Goal: Task Accomplishment & Management: Manage account settings

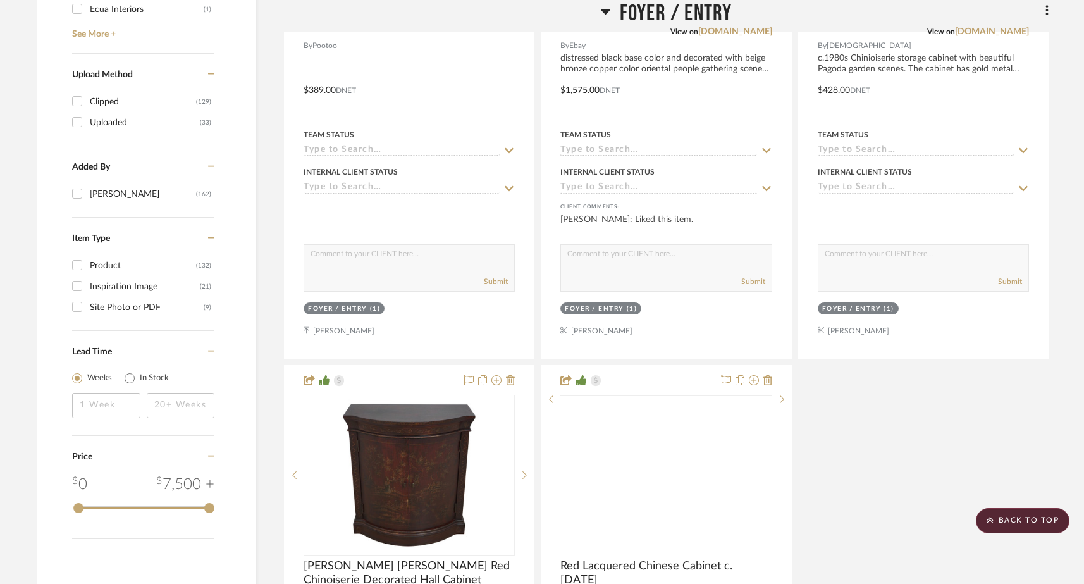
scroll to position [1963, 0]
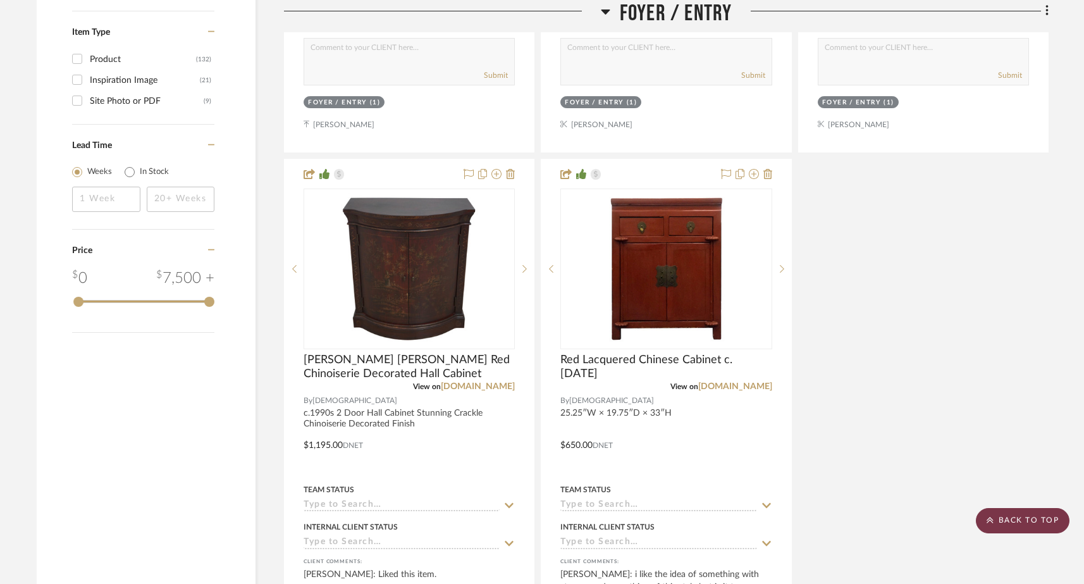
click at [988, 523] on icon at bounding box center [990, 520] width 7 height 8
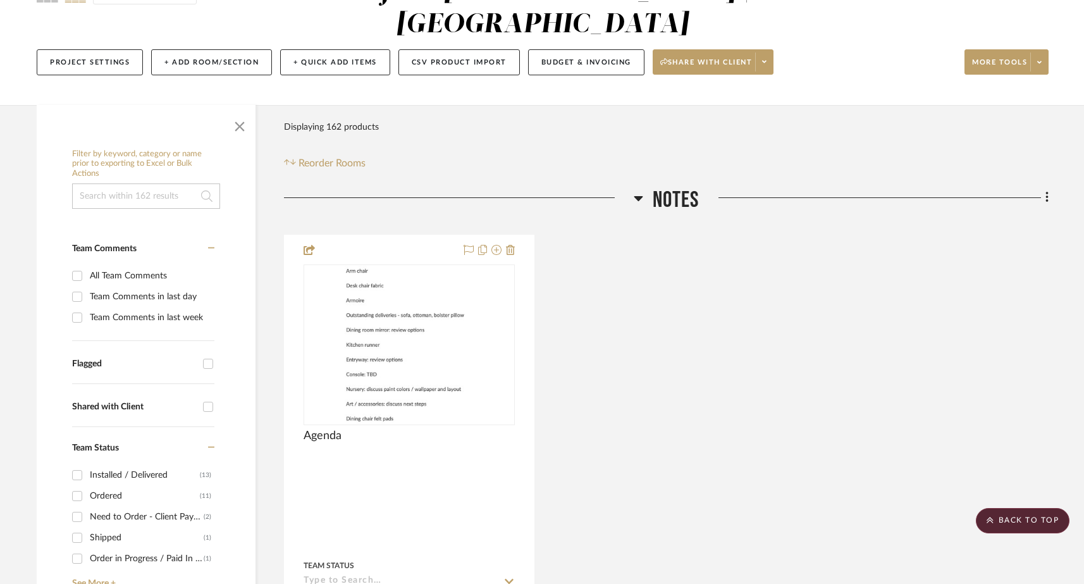
scroll to position [0, 0]
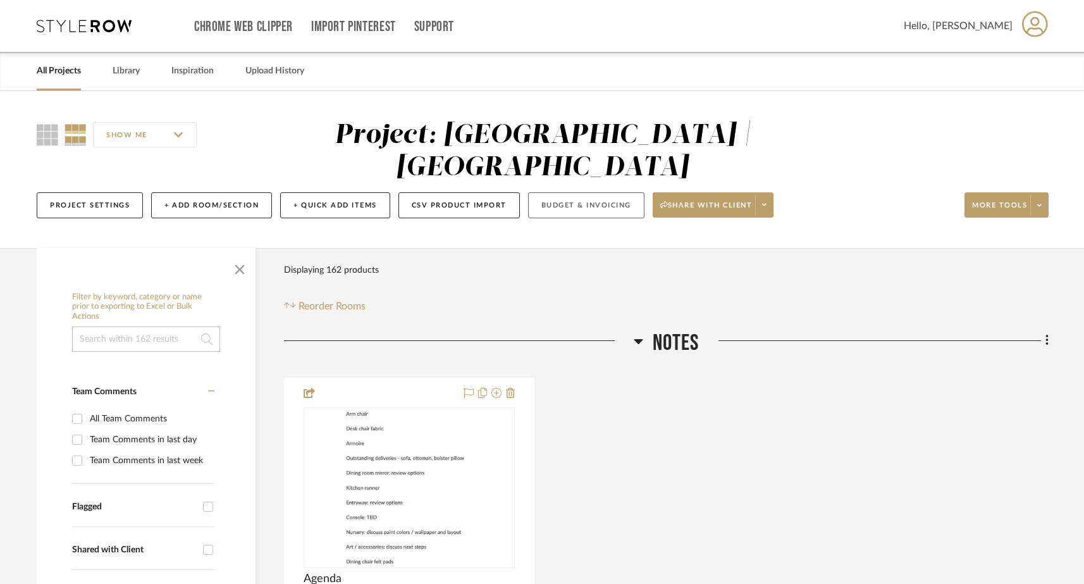
click at [601, 192] on button "Budget & Invoicing" at bounding box center [586, 205] width 116 height 26
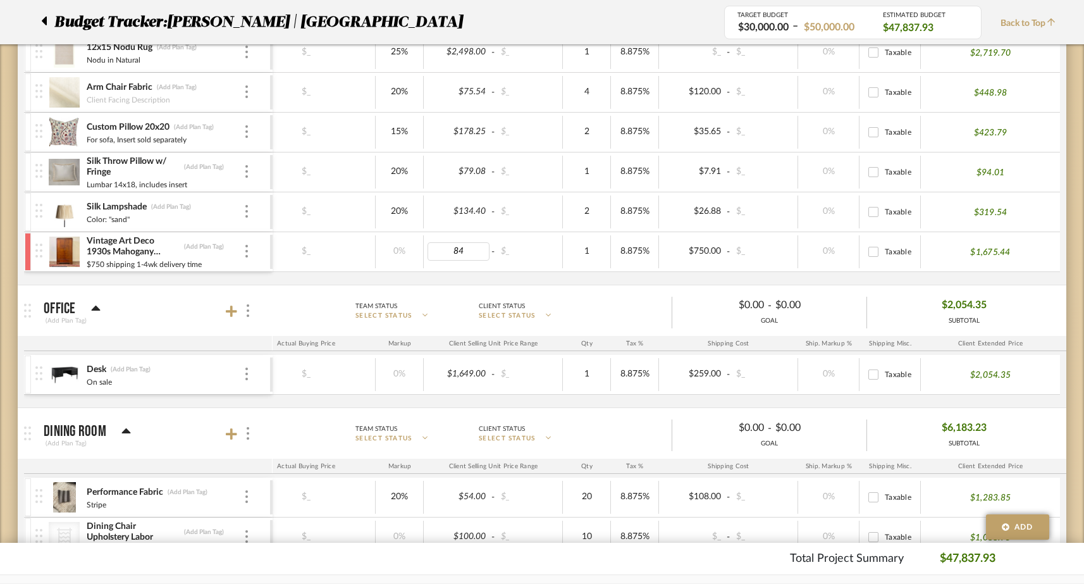
type input "845"
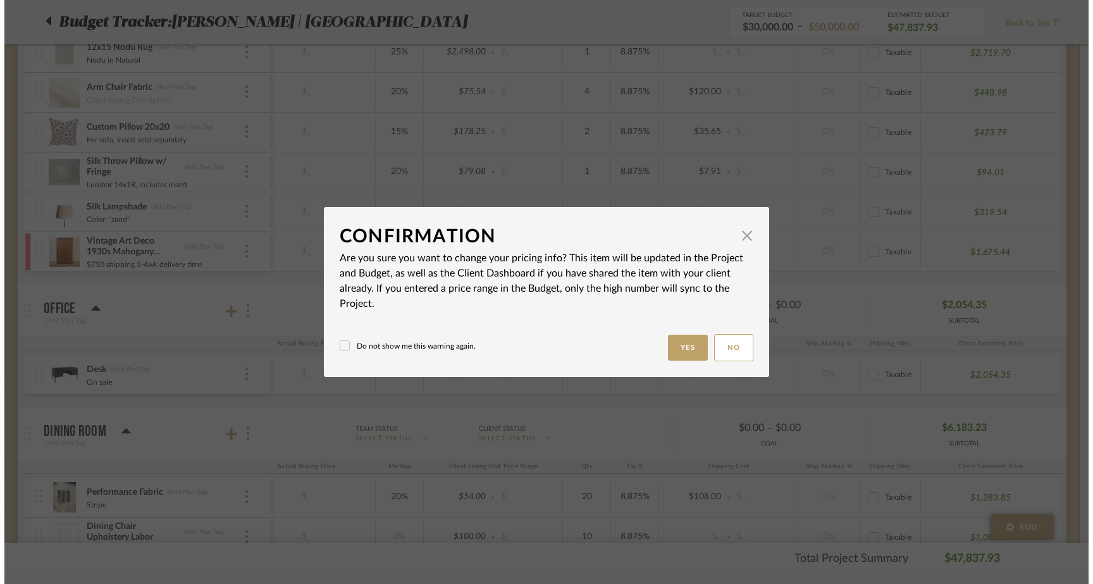
scroll to position [0, 171]
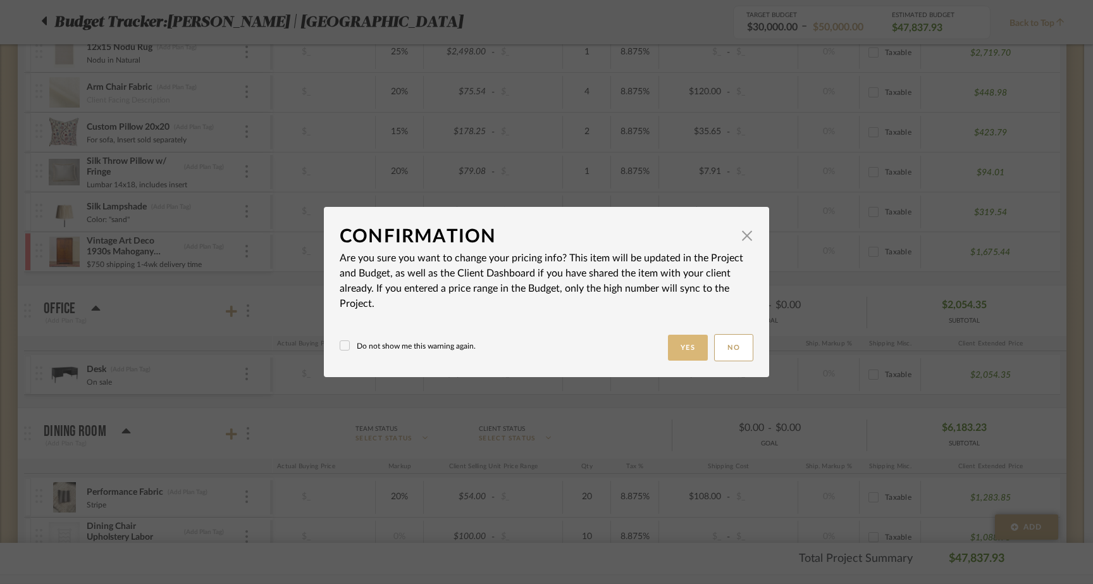
click at [679, 352] on button "Yes" at bounding box center [688, 348] width 40 height 26
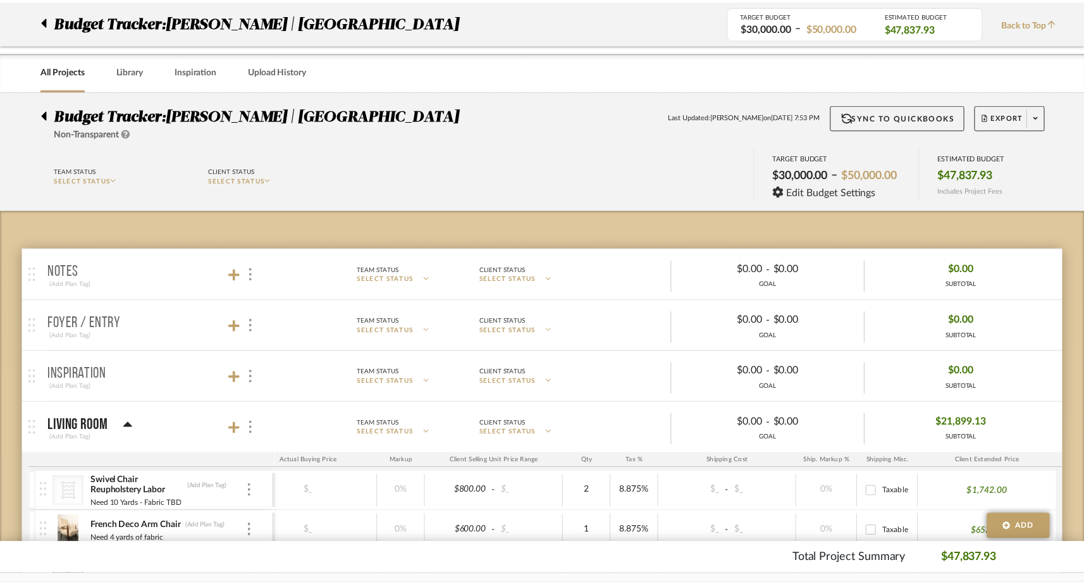
scroll to position [798, 0]
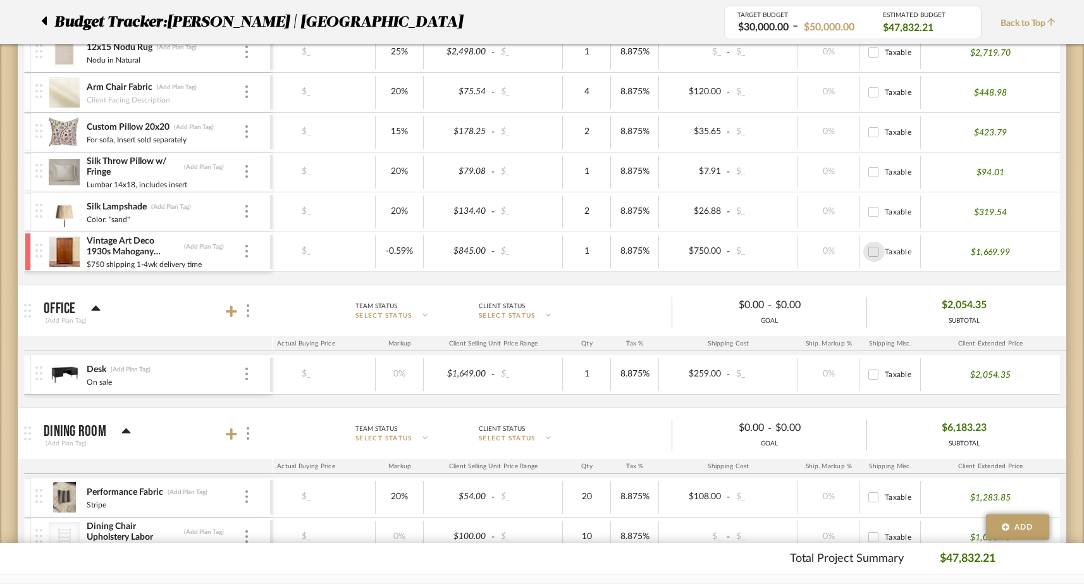
click at [874, 254] on input "Taxable" at bounding box center [874, 252] width 20 height 20
checkbox input "true"
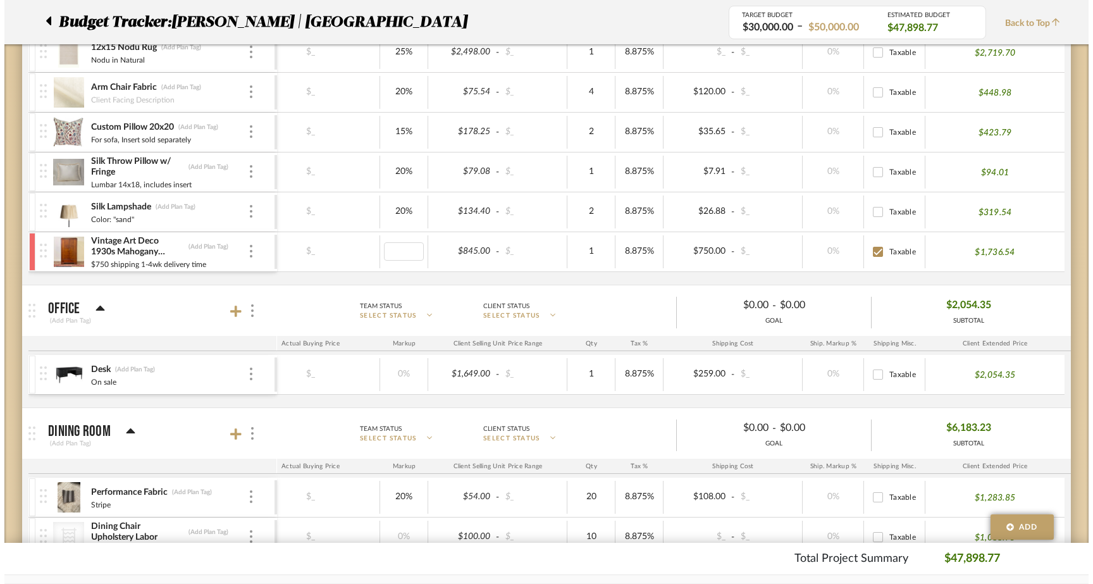
scroll to position [0, 0]
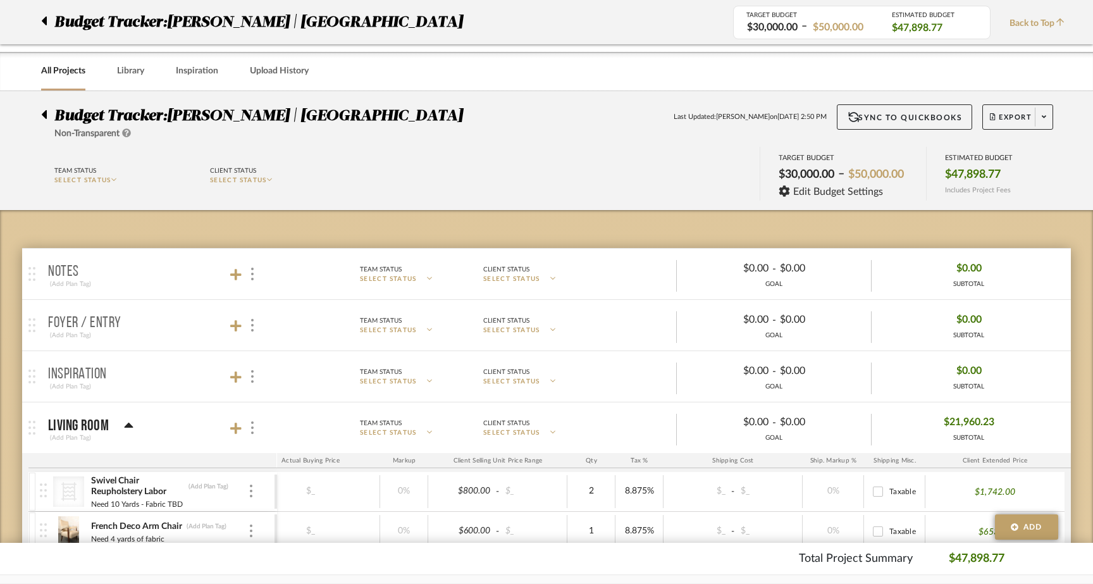
click at [409, 281] on body "Chrome Web Clipper Import Pinterest Support All Projects Library Inspiration Up…" at bounding box center [546, 292] width 1093 height 584
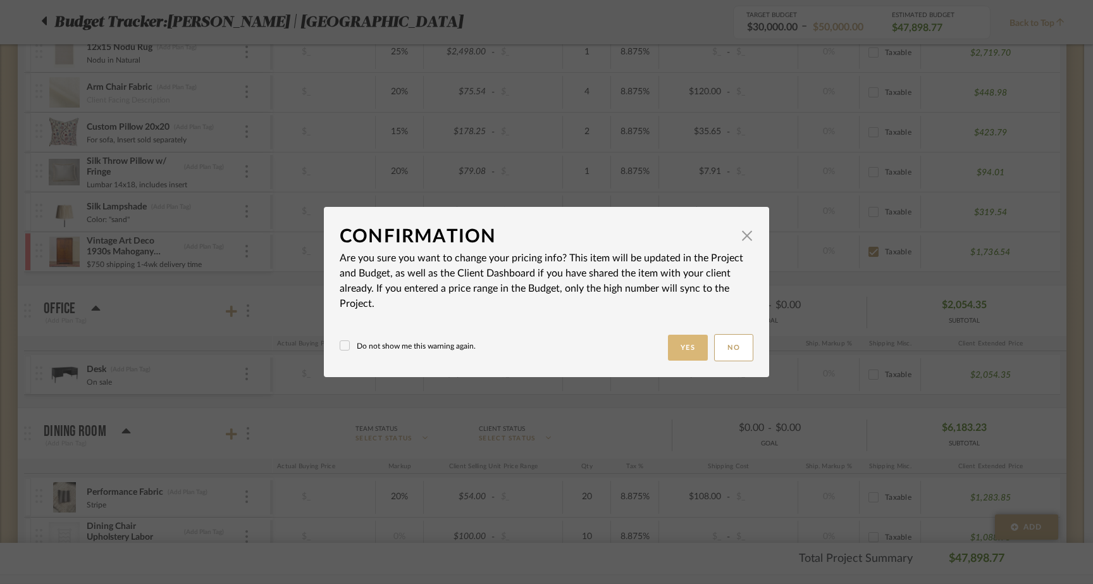
click at [684, 348] on button "Yes" at bounding box center [688, 348] width 40 height 26
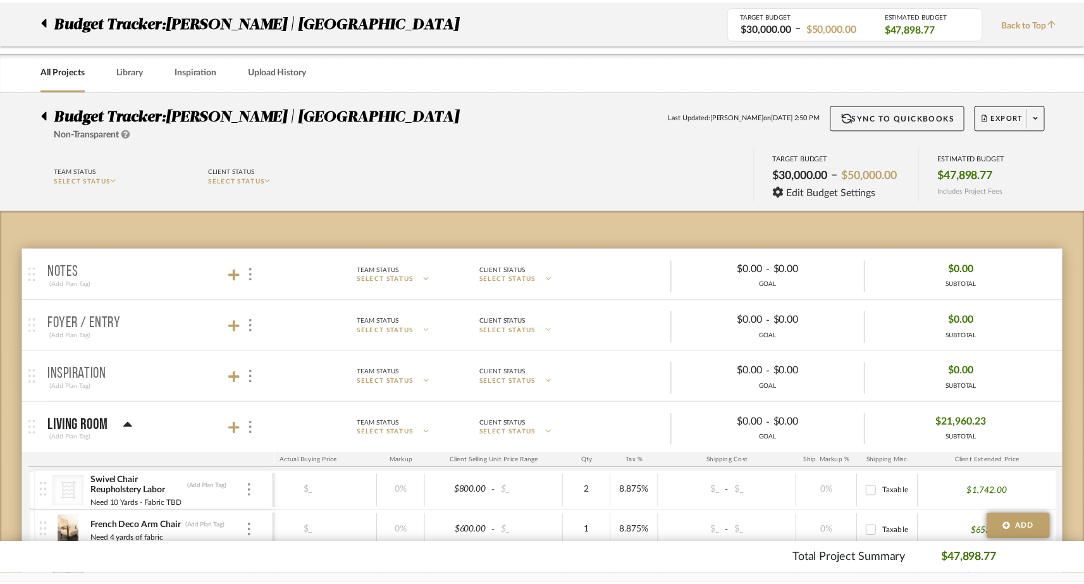
scroll to position [798, 0]
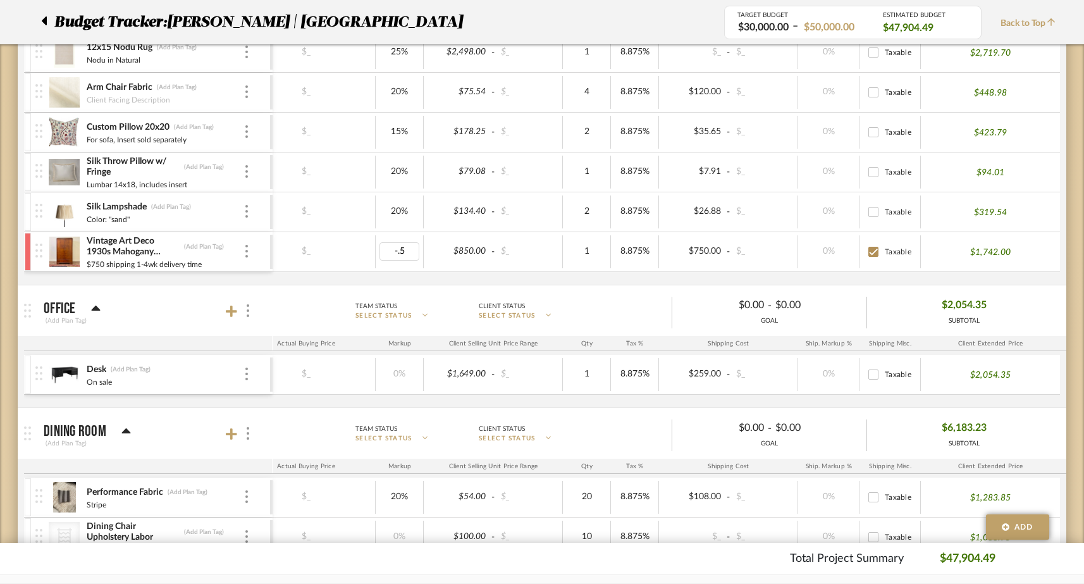
type input "-.59"
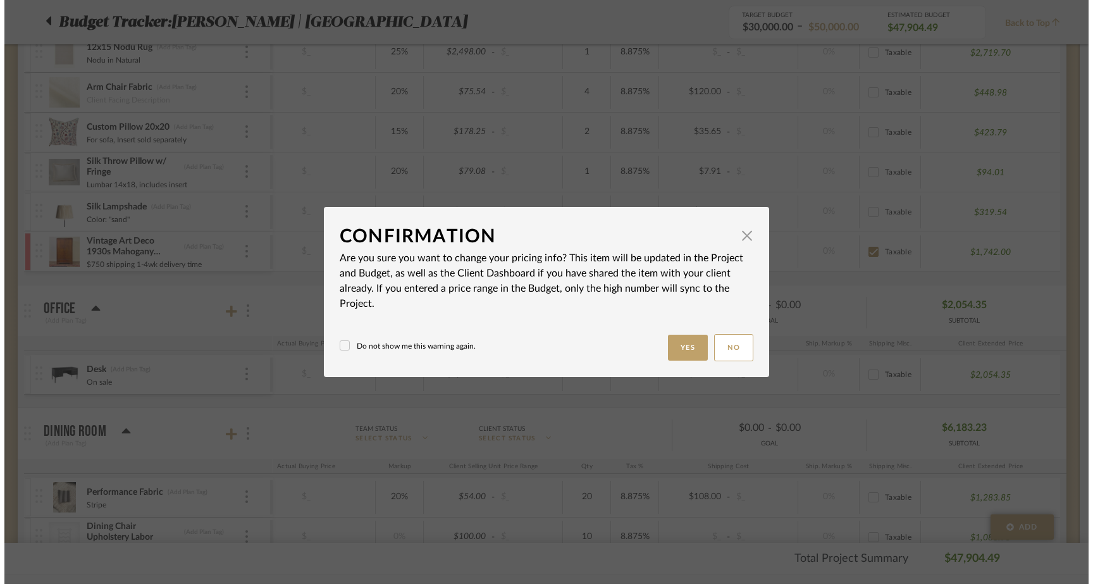
scroll to position [0, 0]
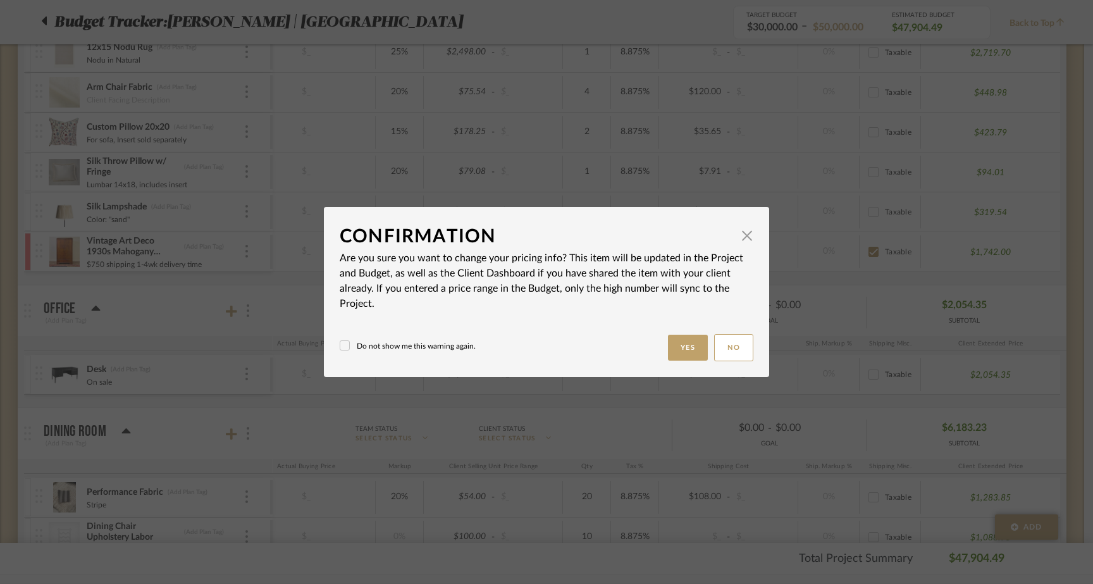
click at [681, 332] on mat-dialog-content "Confirmation × Are you sure you want to change your pricing info? This item wil…" at bounding box center [547, 292] width 414 height 139
click at [687, 342] on button "Yes" at bounding box center [688, 348] width 40 height 26
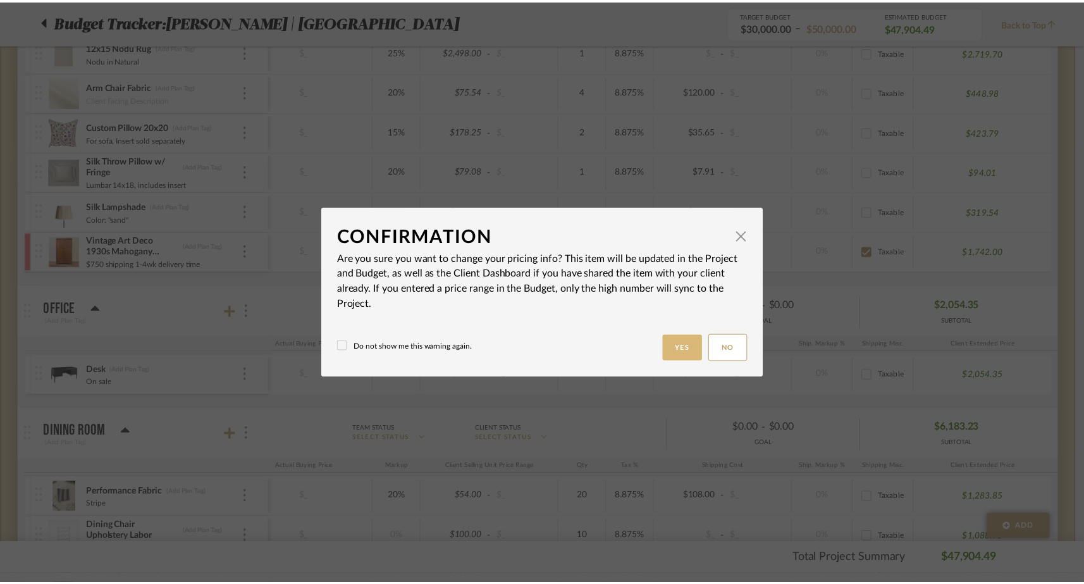
scroll to position [798, 0]
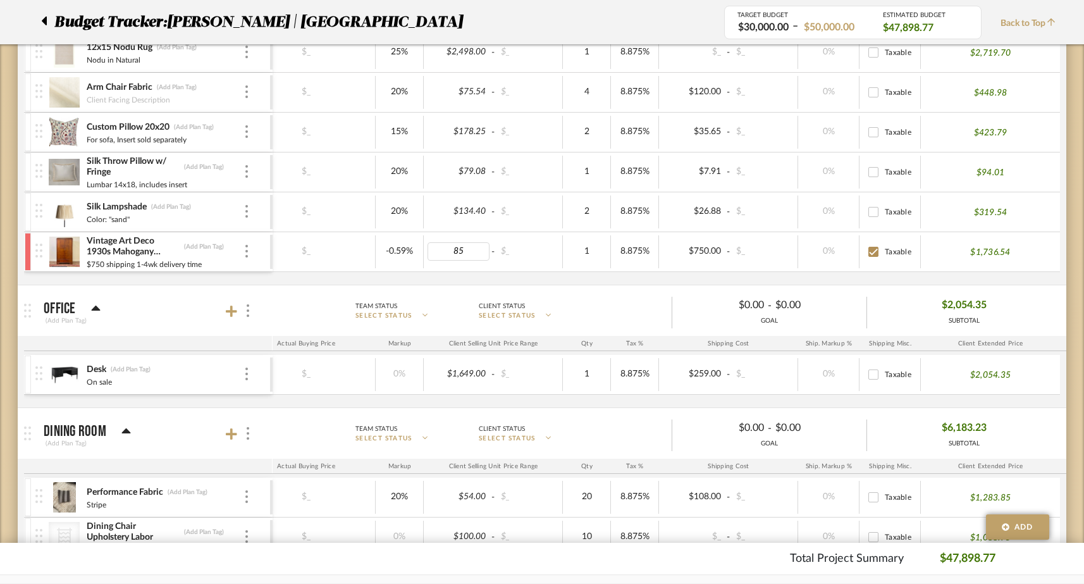
type input "850"
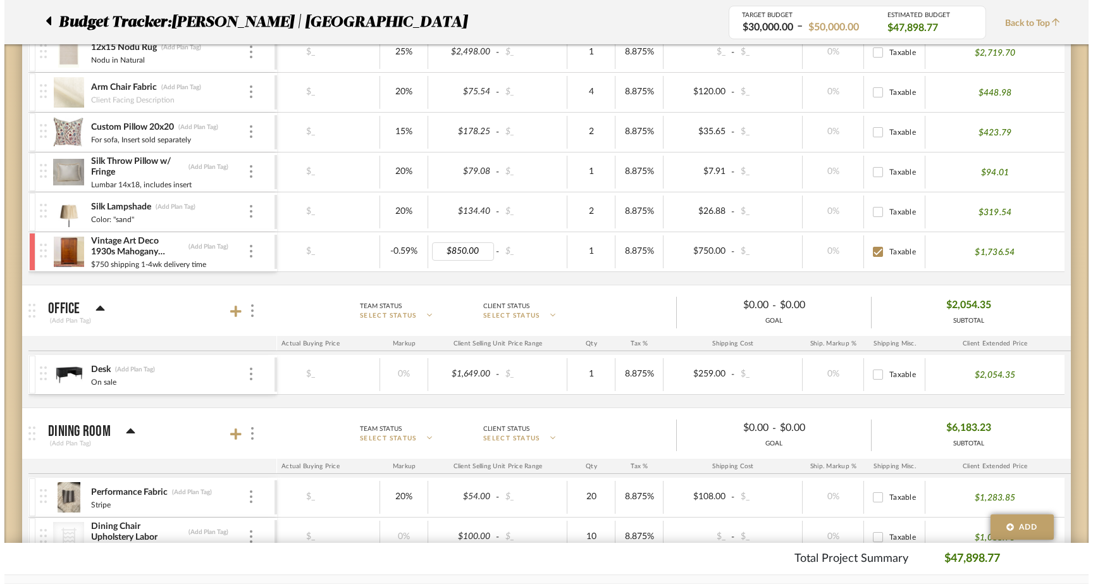
scroll to position [0, 0]
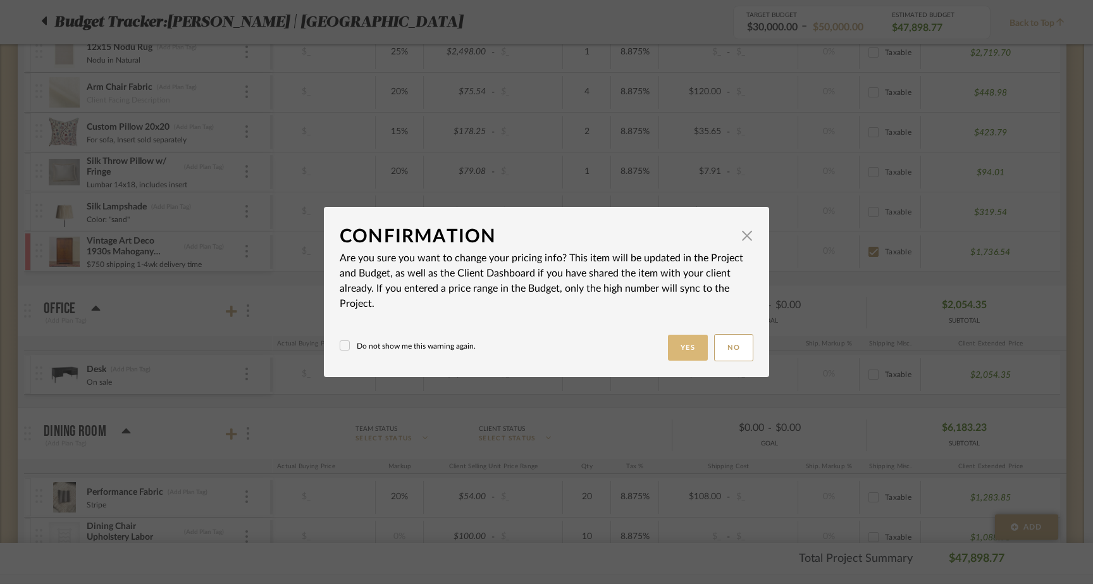
click at [683, 346] on button "Yes" at bounding box center [688, 348] width 40 height 26
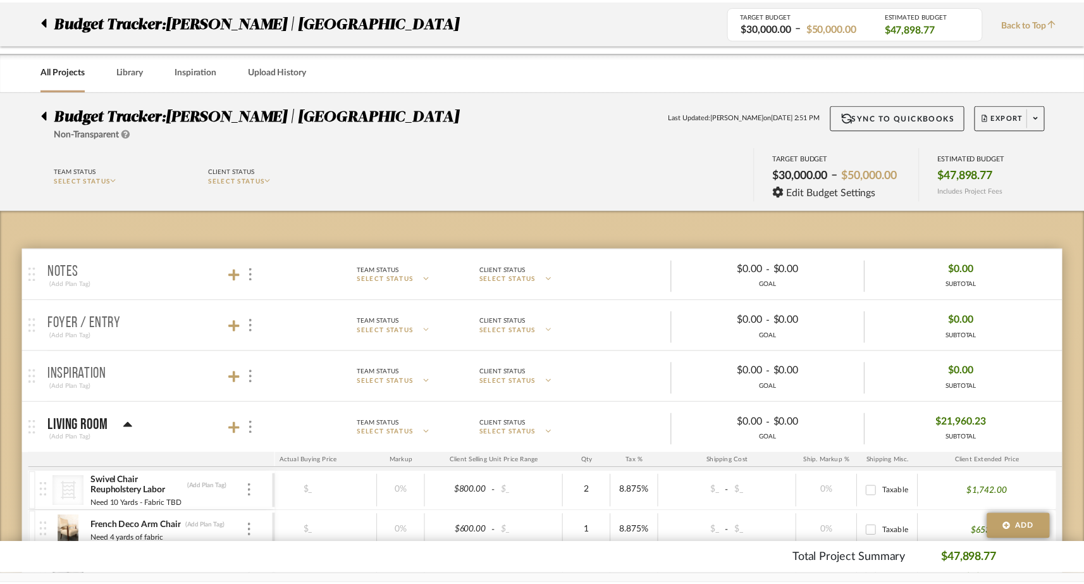
scroll to position [798, 0]
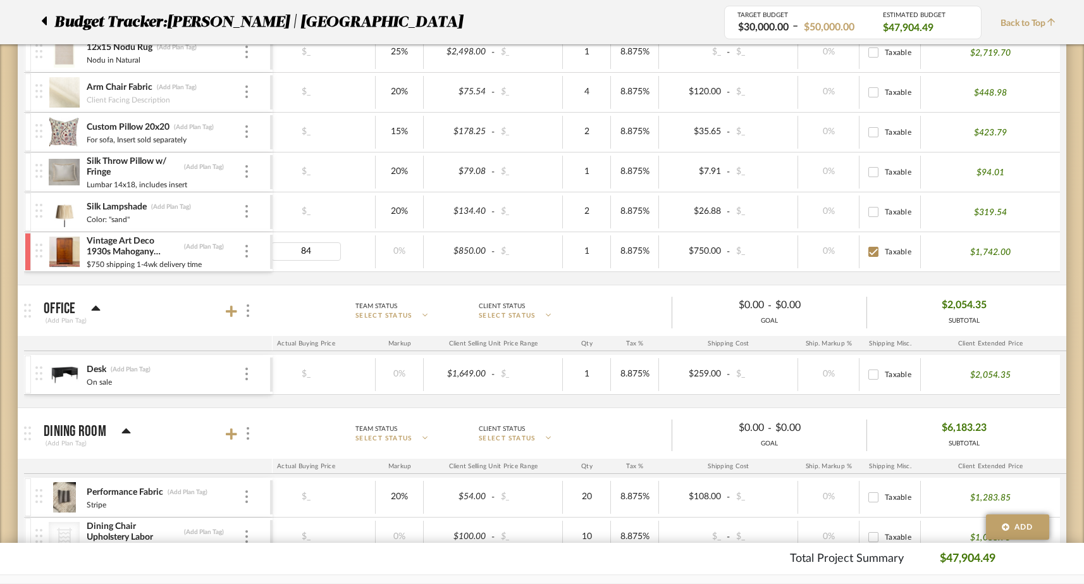
type input "845"
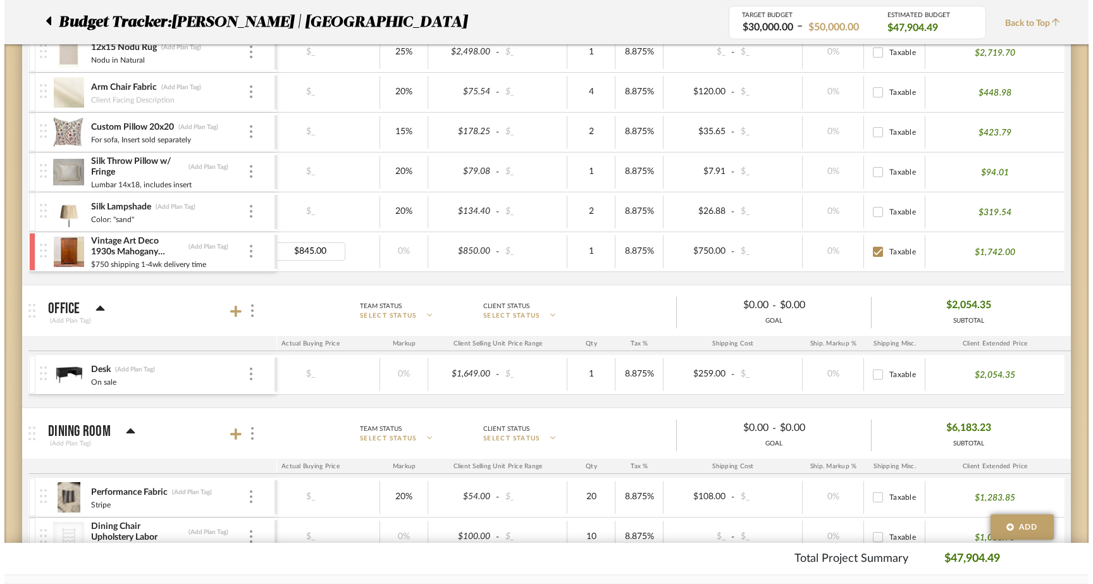
scroll to position [0, 0]
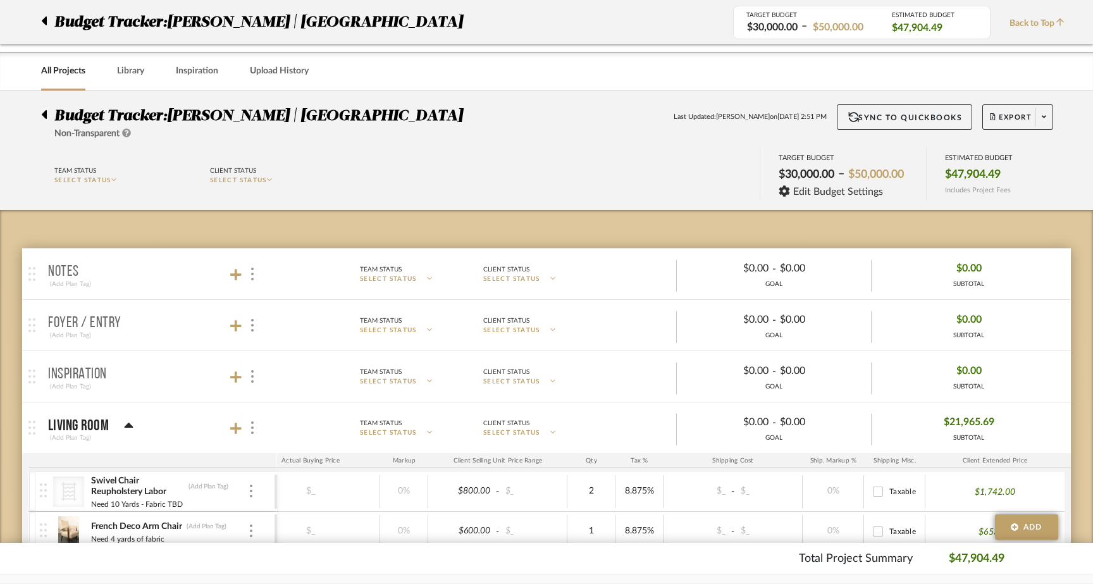
click at [461, 238] on body "Chrome Web Clipper Import Pinterest Support All Projects Library Inspiration Up…" at bounding box center [546, 292] width 1093 height 584
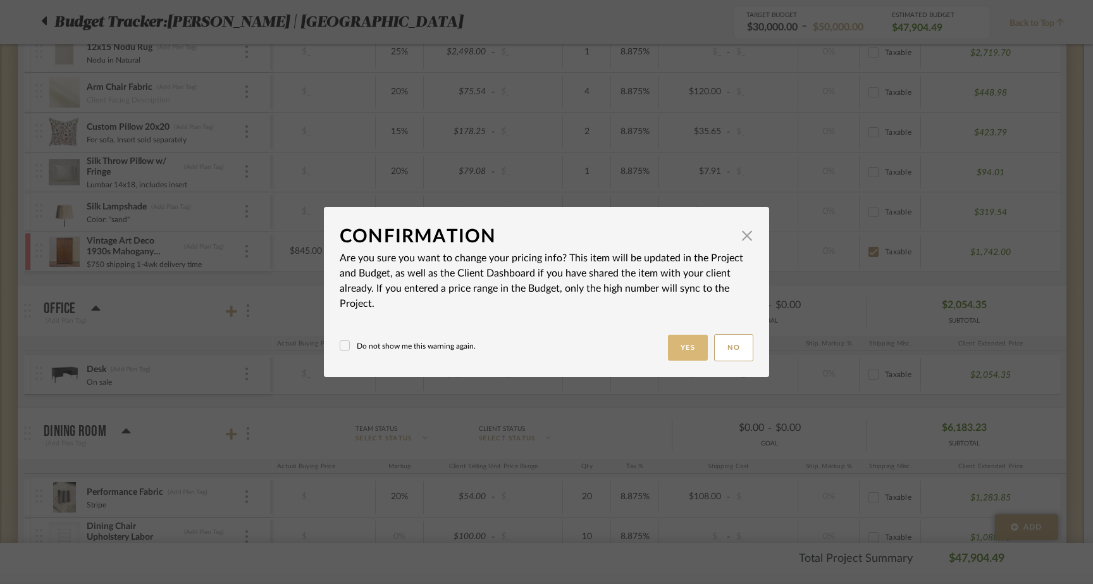
click at [688, 348] on button "Yes" at bounding box center [688, 348] width 40 height 26
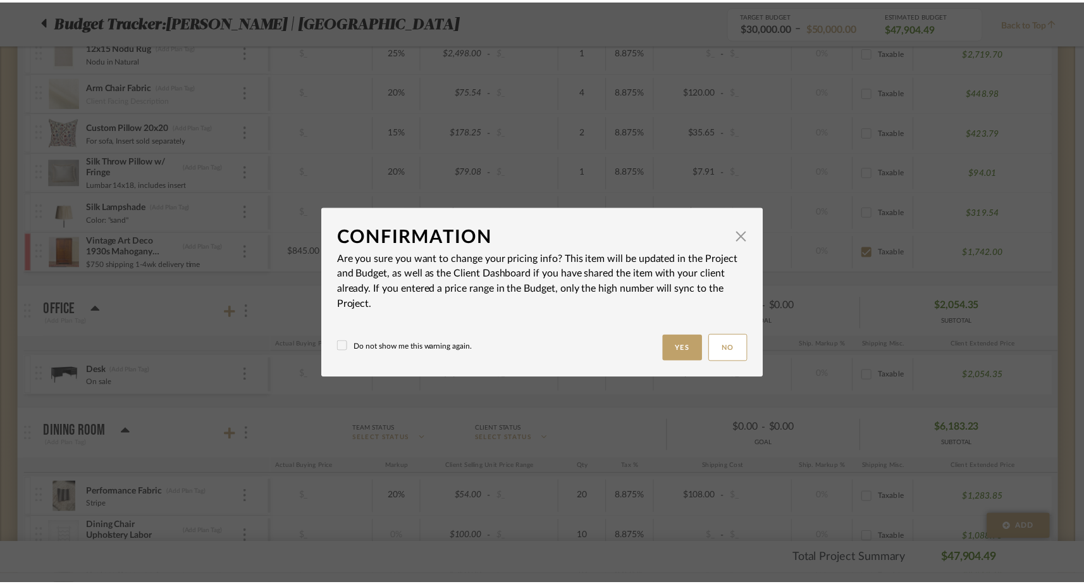
scroll to position [798, 0]
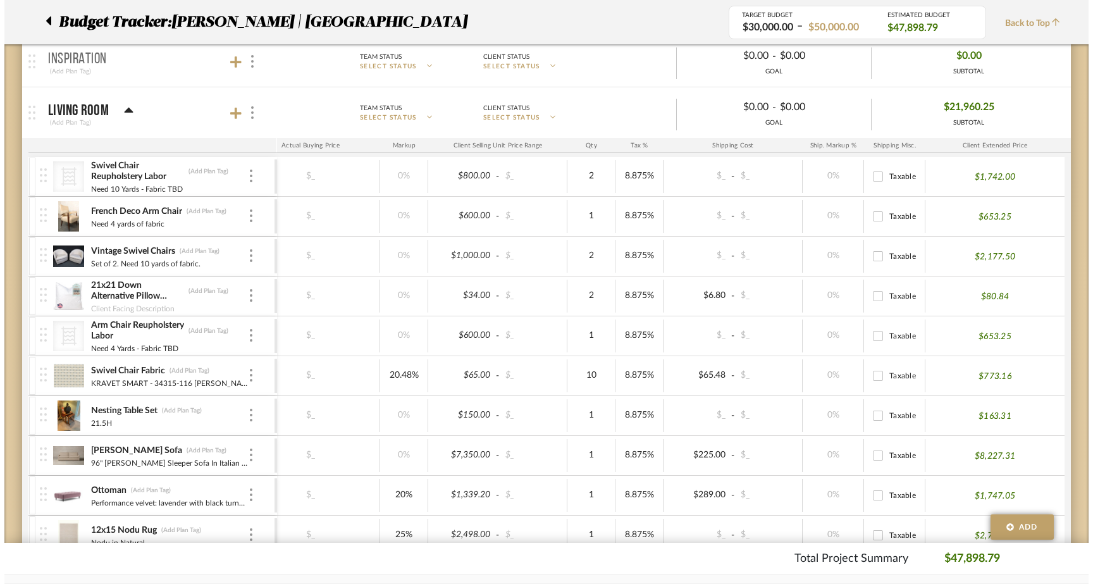
scroll to position [0, 0]
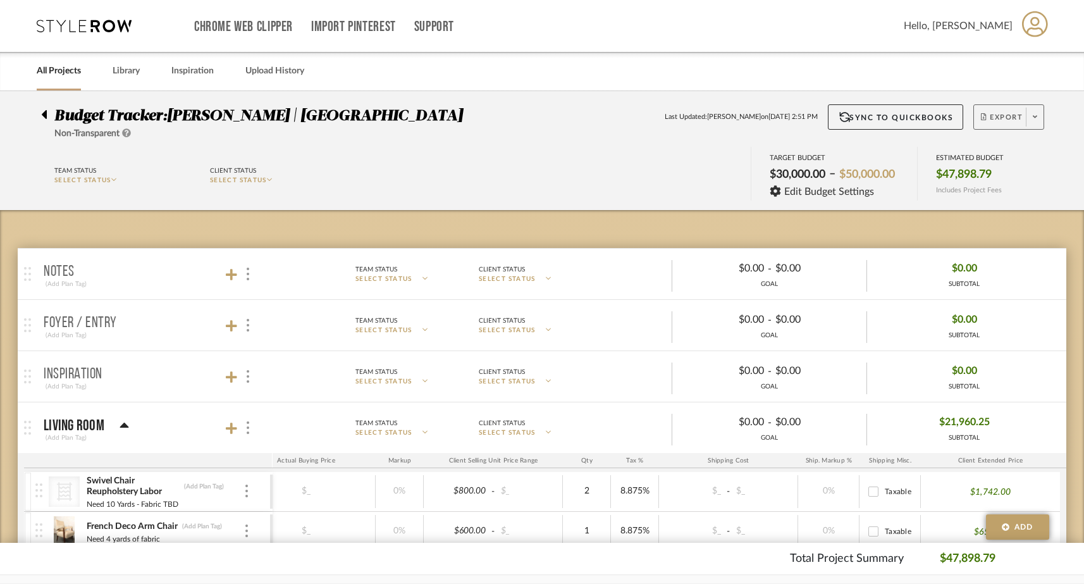
click at [1036, 123] on span at bounding box center [1035, 117] width 18 height 19
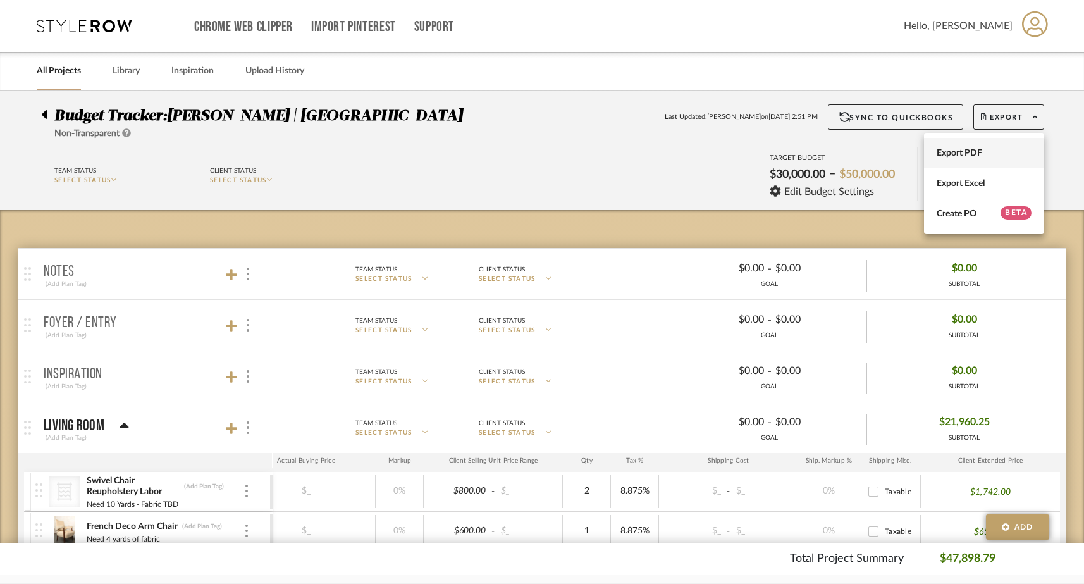
click at [1019, 148] on span "Export PDF" at bounding box center [984, 153] width 95 height 11
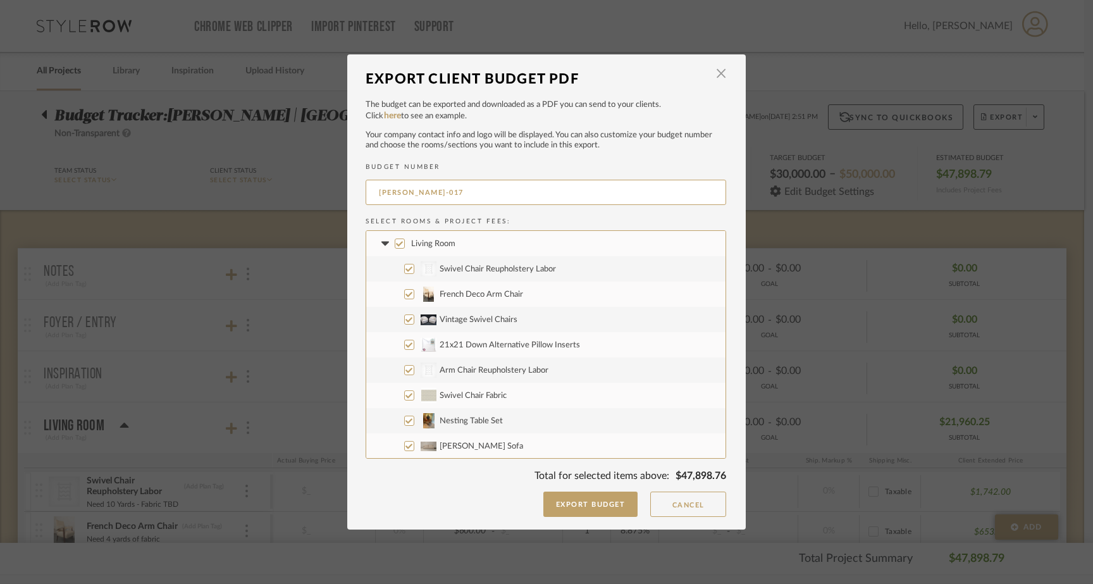
click at [399, 244] on input "Living Room" at bounding box center [400, 244] width 10 height 10
checkbox input "false"
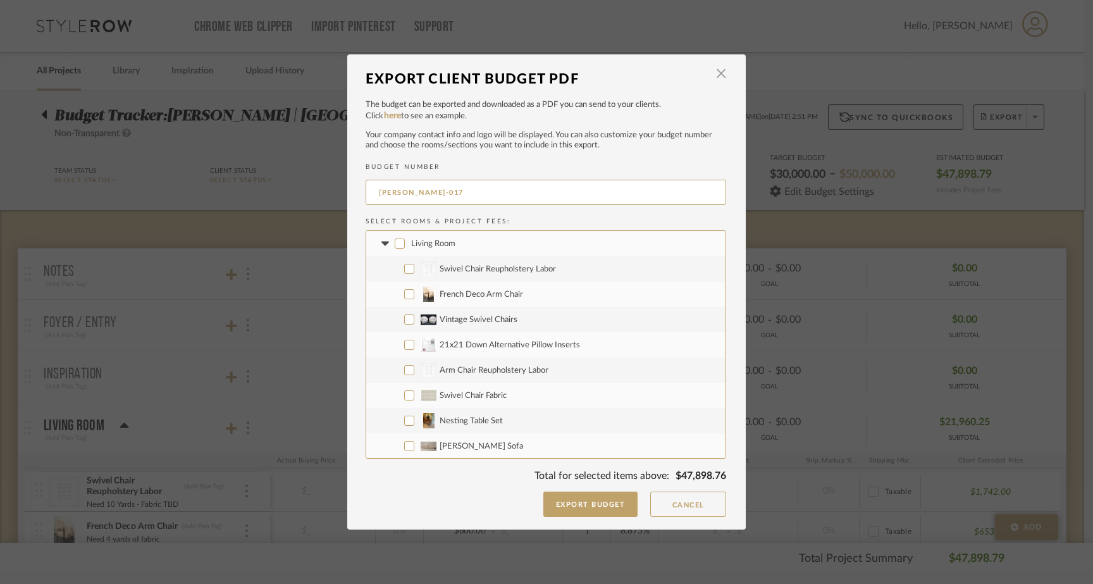
checkbox input "false"
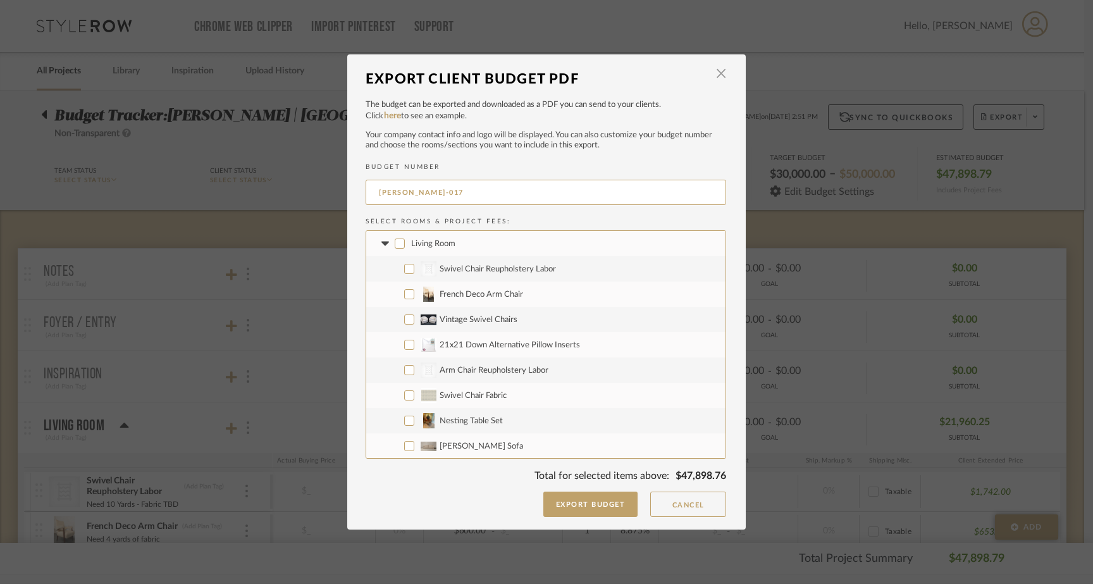
checkbox input "false"
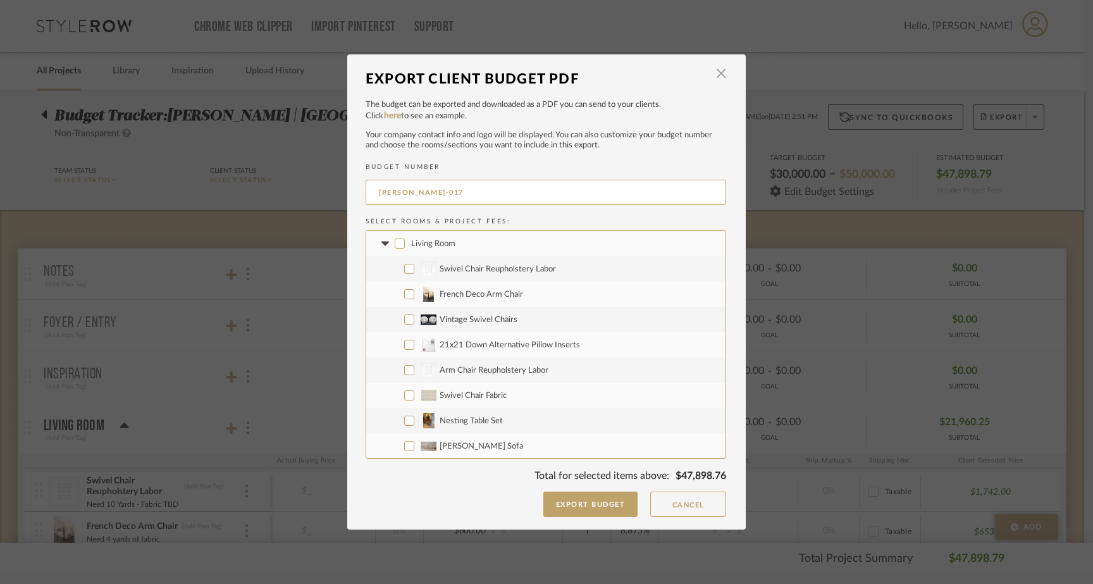
checkbox input "false"
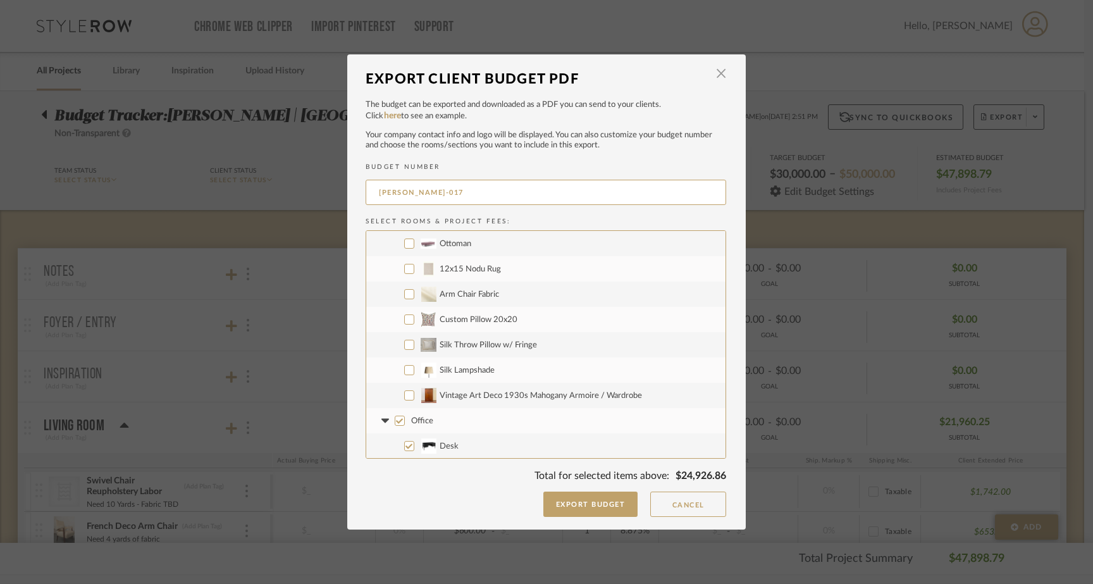
scroll to position [231, 0]
click at [407, 397] on label "Vintage Art Deco 1930s Mahogany Armoire / Wardrobe" at bounding box center [545, 392] width 359 height 25
click at [407, 397] on input "Vintage Art Deco 1930s Mahogany Armoire / Wardrobe" at bounding box center [409, 392] width 10 height 10
checkbox input "true"
click at [396, 413] on input "Office" at bounding box center [400, 418] width 10 height 10
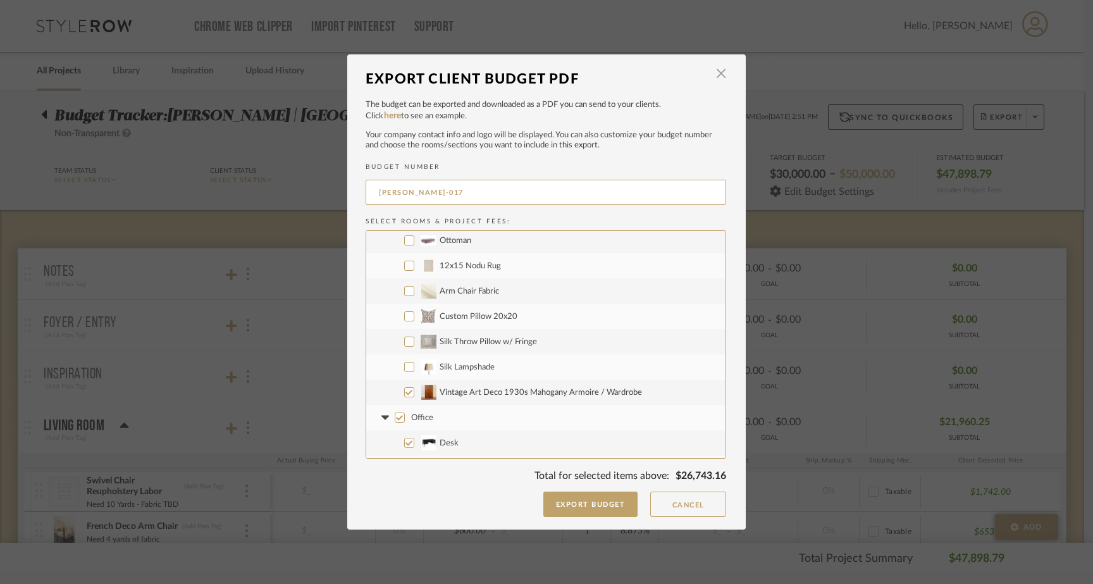
checkbox input "false"
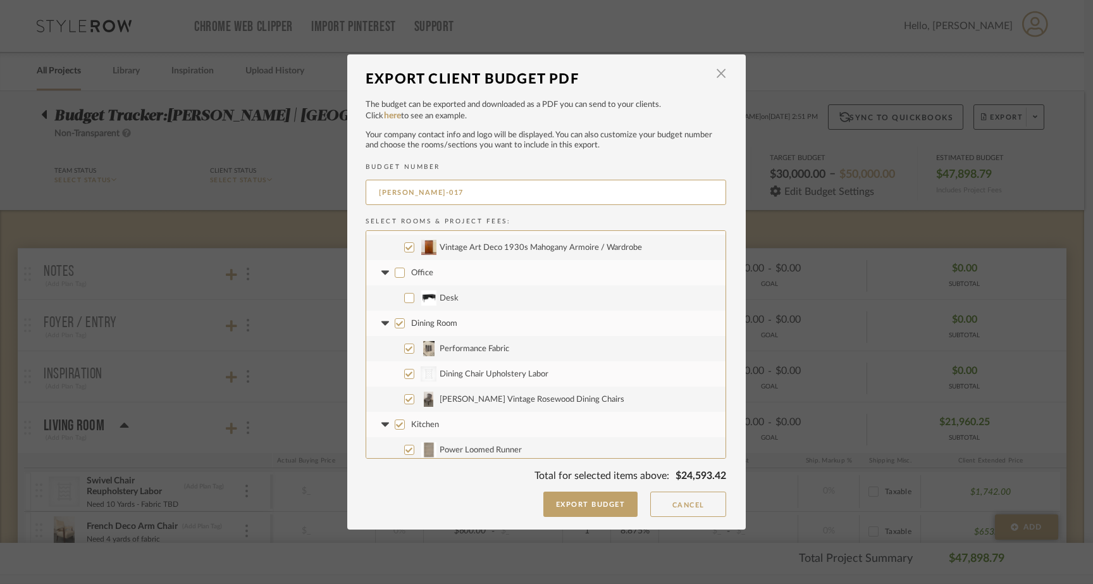
scroll to position [425, 0]
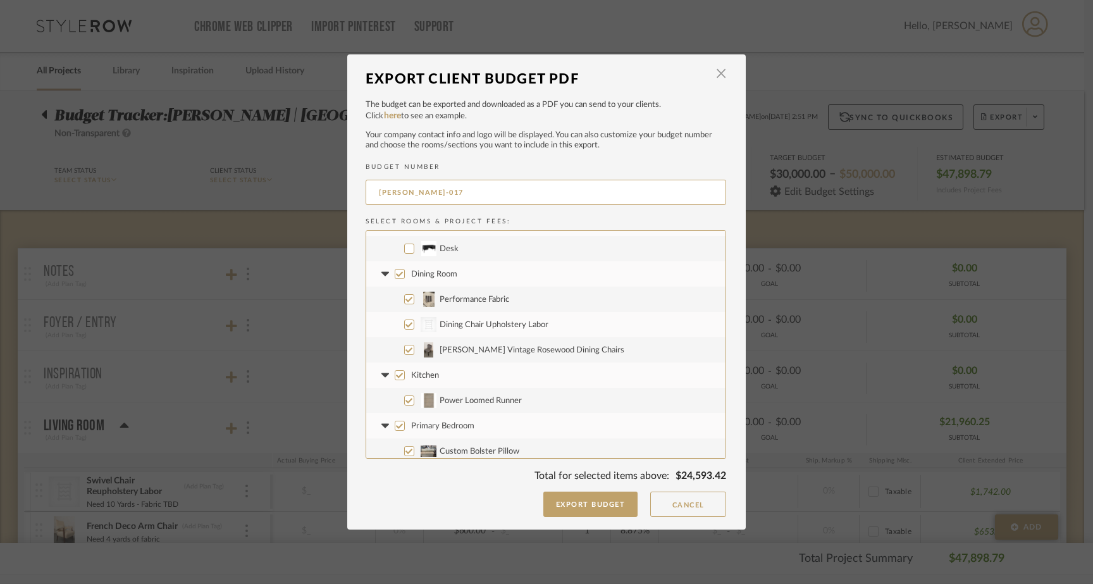
click at [395, 276] on input "Dining Room" at bounding box center [400, 274] width 10 height 10
checkbox input "false"
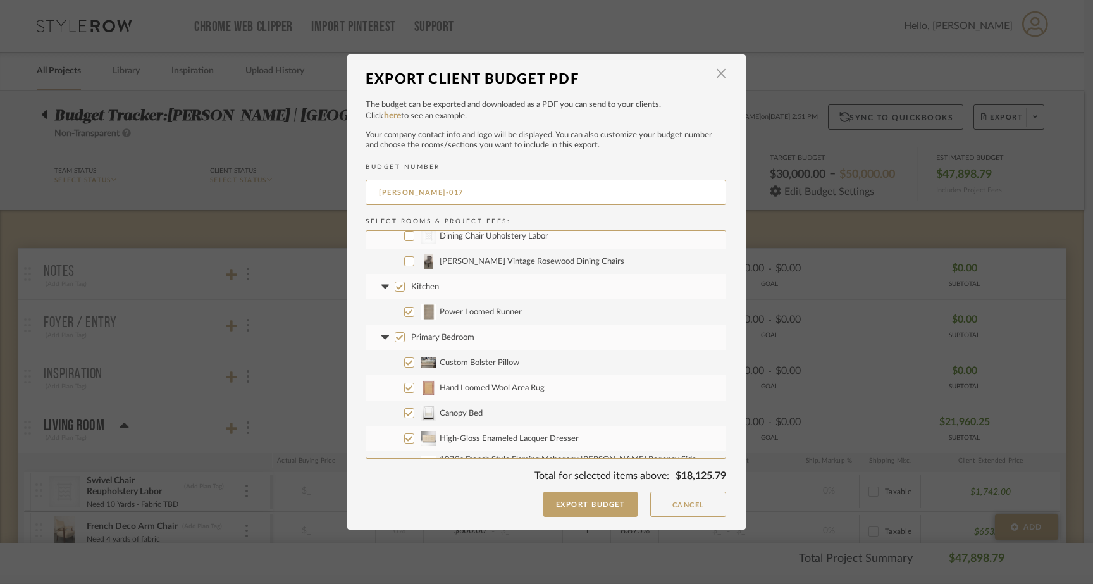
scroll to position [519, 0]
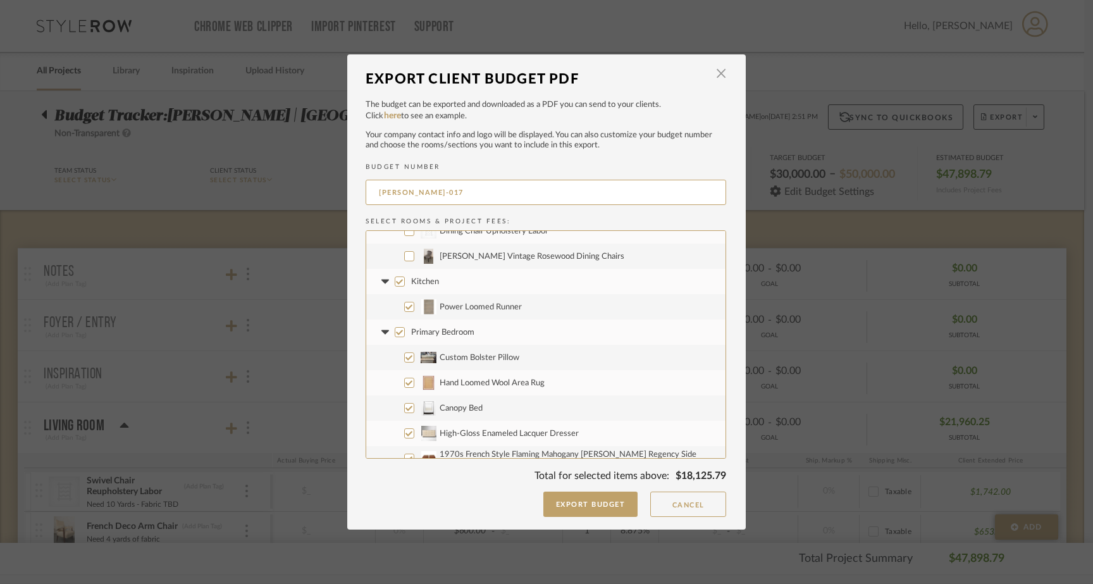
click at [395, 333] on input "Primary Bedroom" at bounding box center [400, 332] width 10 height 10
checkbox input "false"
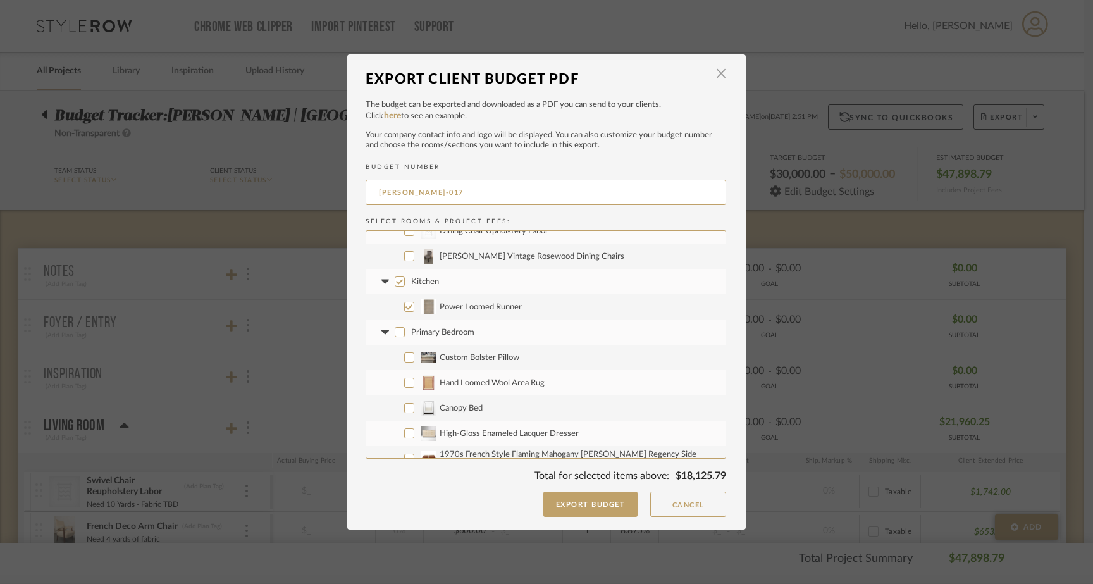
checkbox input "false"
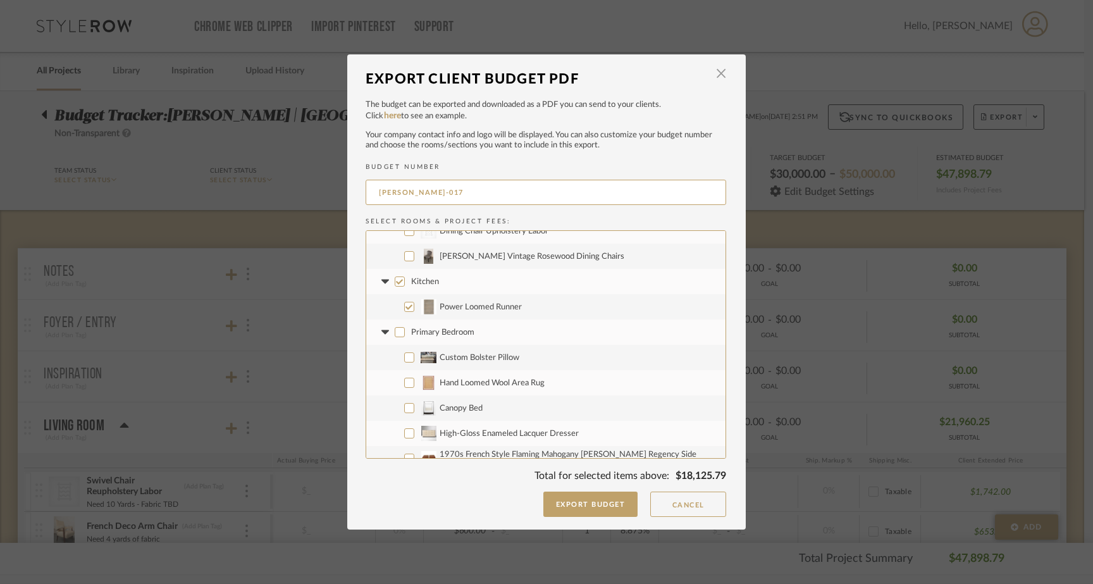
checkbox input "false"
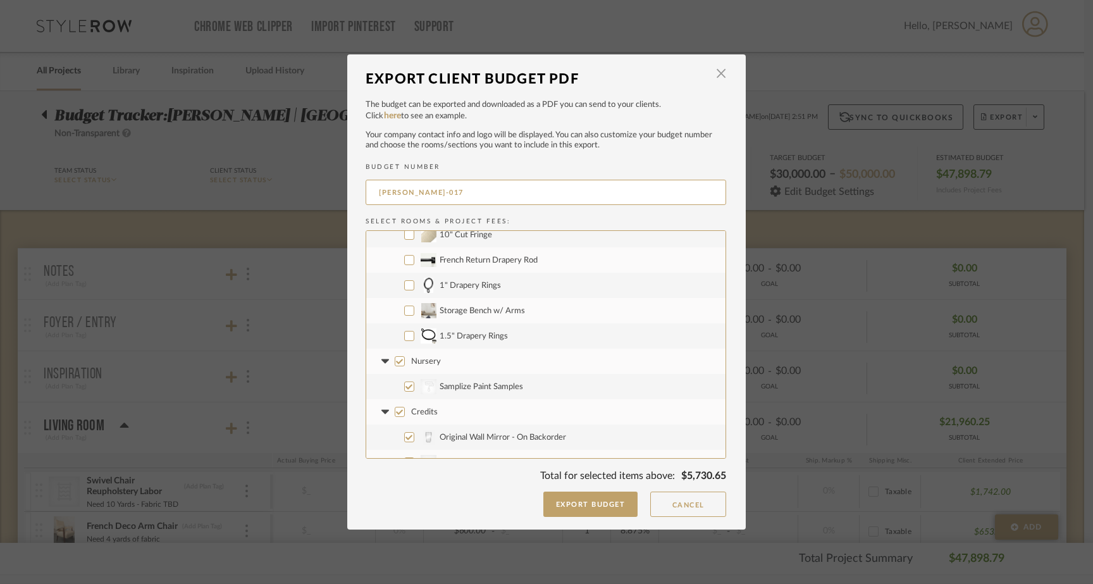
click at [398, 362] on input "Nursery" at bounding box center [400, 361] width 10 height 10
checkbox input "false"
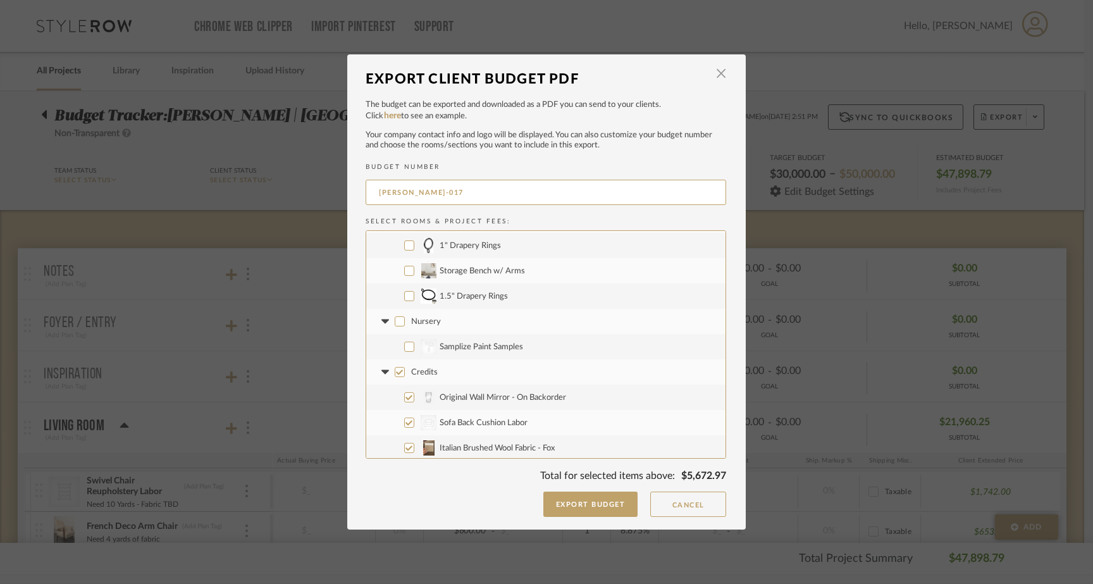
scroll to position [849, 0]
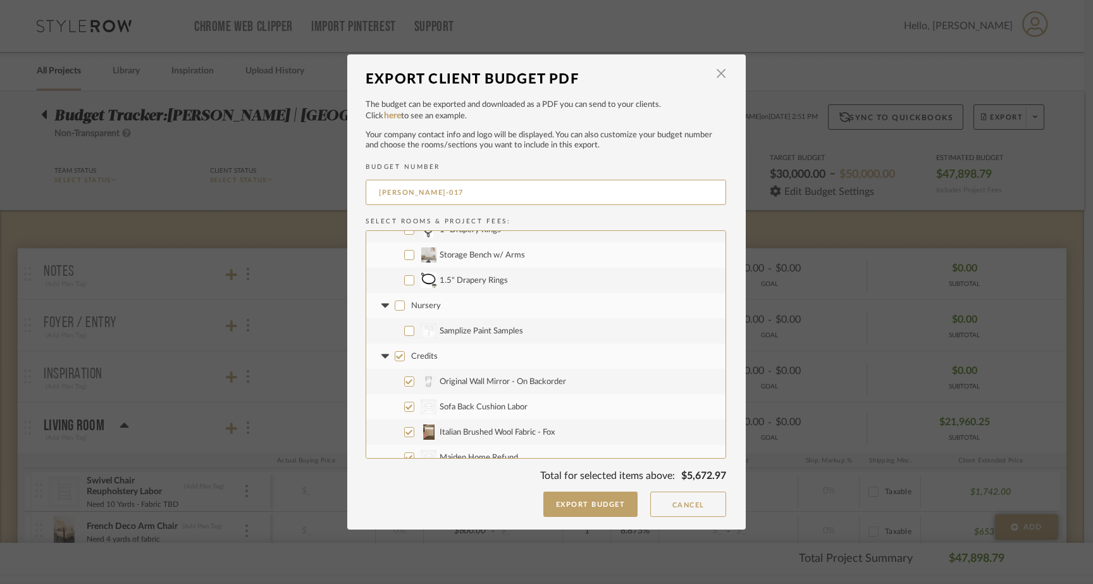
click at [404, 283] on input "1.5" Drapery Rings" at bounding box center [409, 280] width 10 height 10
checkbox input "true"
click at [395, 361] on input "Credits" at bounding box center [400, 356] width 10 height 10
checkbox input "false"
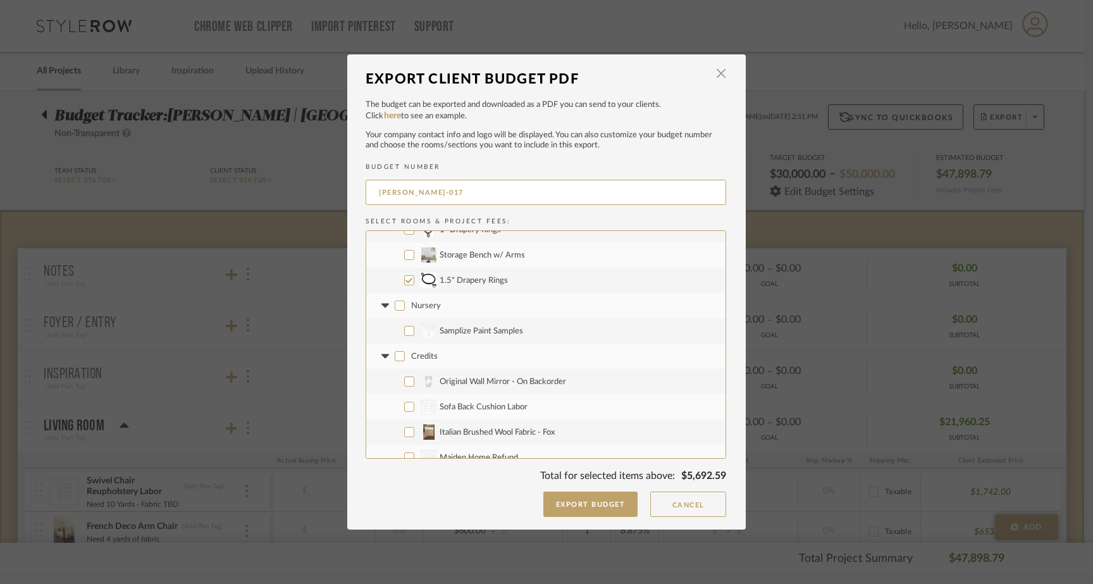
checkbox input "false"
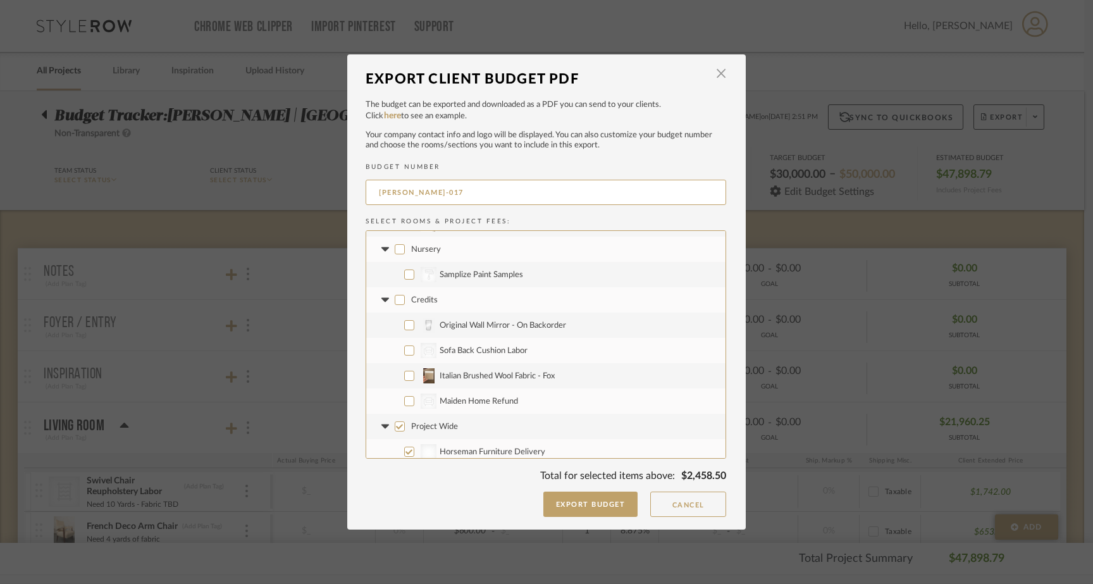
scroll to position [891, 0]
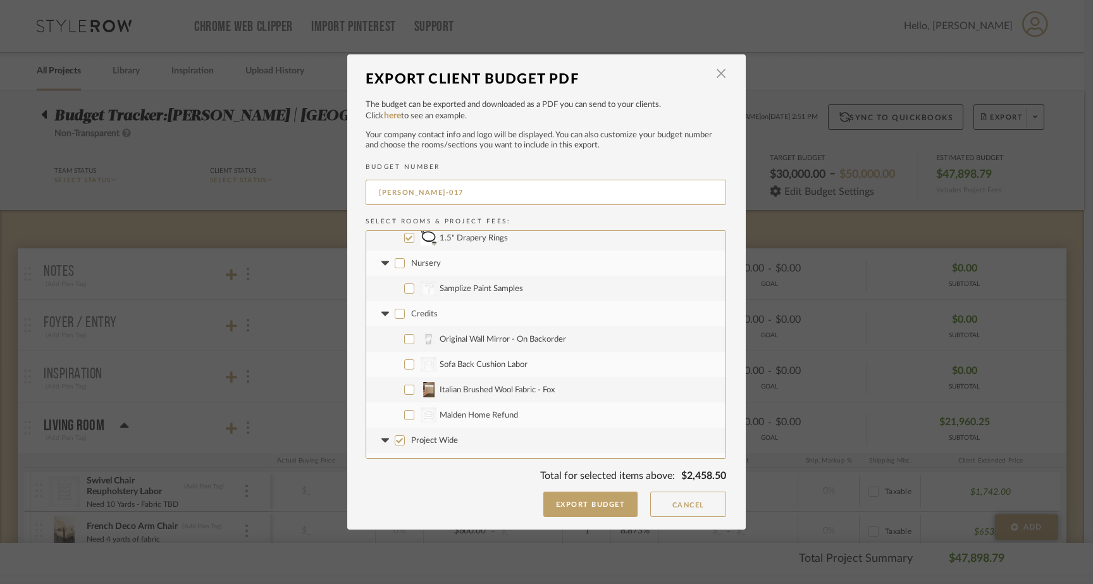
click at [395, 264] on input "Nursery" at bounding box center [400, 263] width 10 height 10
checkbox input "true"
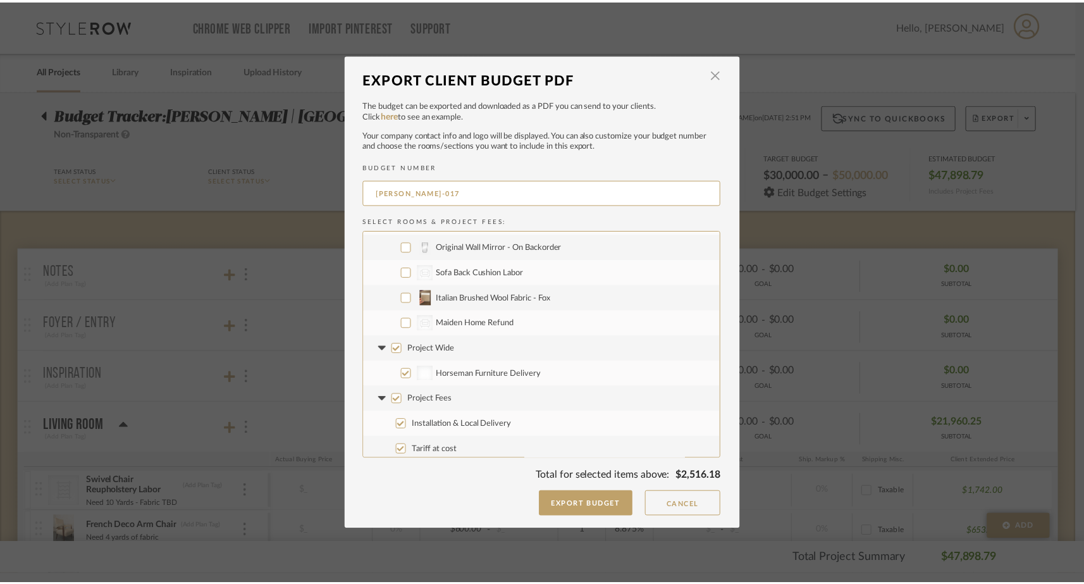
scroll to position [988, 0]
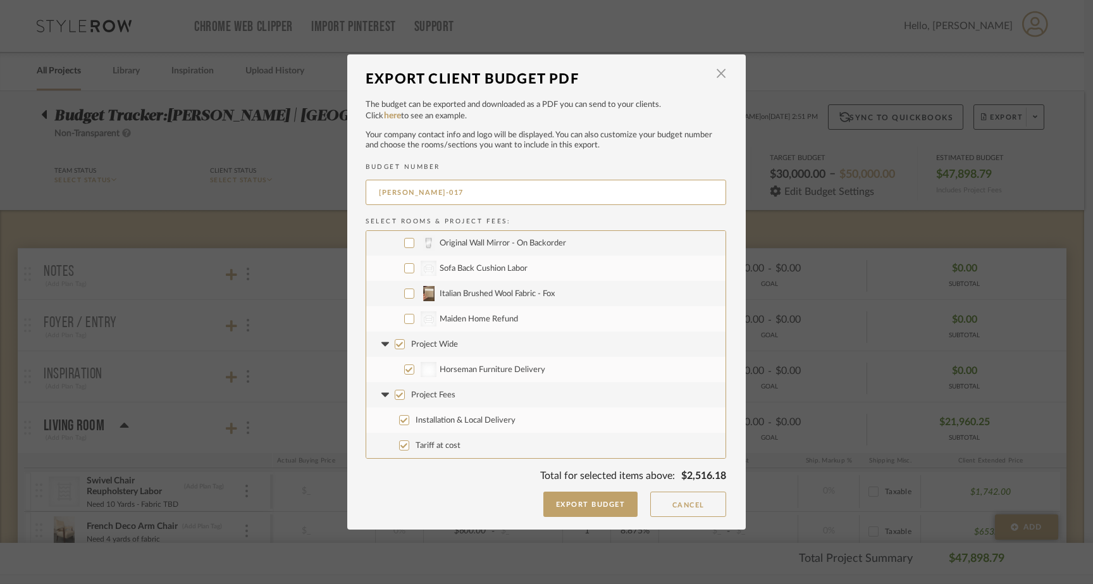
click at [395, 394] on input "Project Fees" at bounding box center [400, 395] width 10 height 10
checkbox input "false"
click at [564, 504] on button "Export Budget" at bounding box center [590, 504] width 95 height 25
